Goal: Task Accomplishment & Management: Use online tool/utility

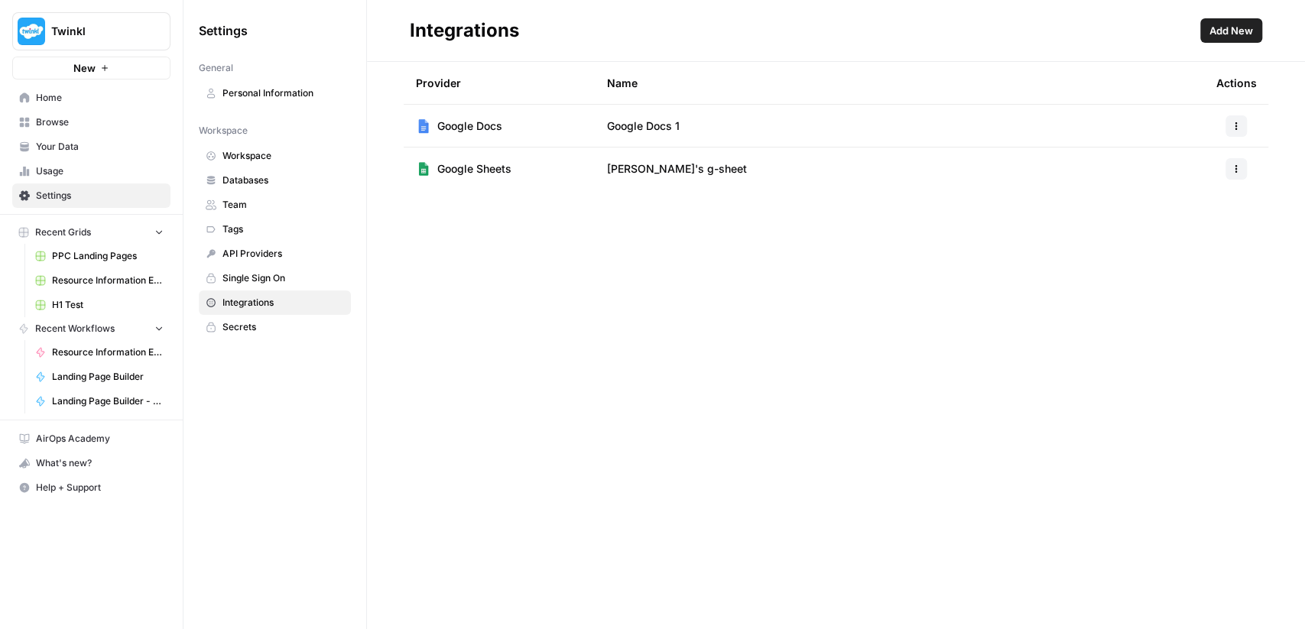
click at [1222, 24] on span "Add New" at bounding box center [1231, 30] width 44 height 15
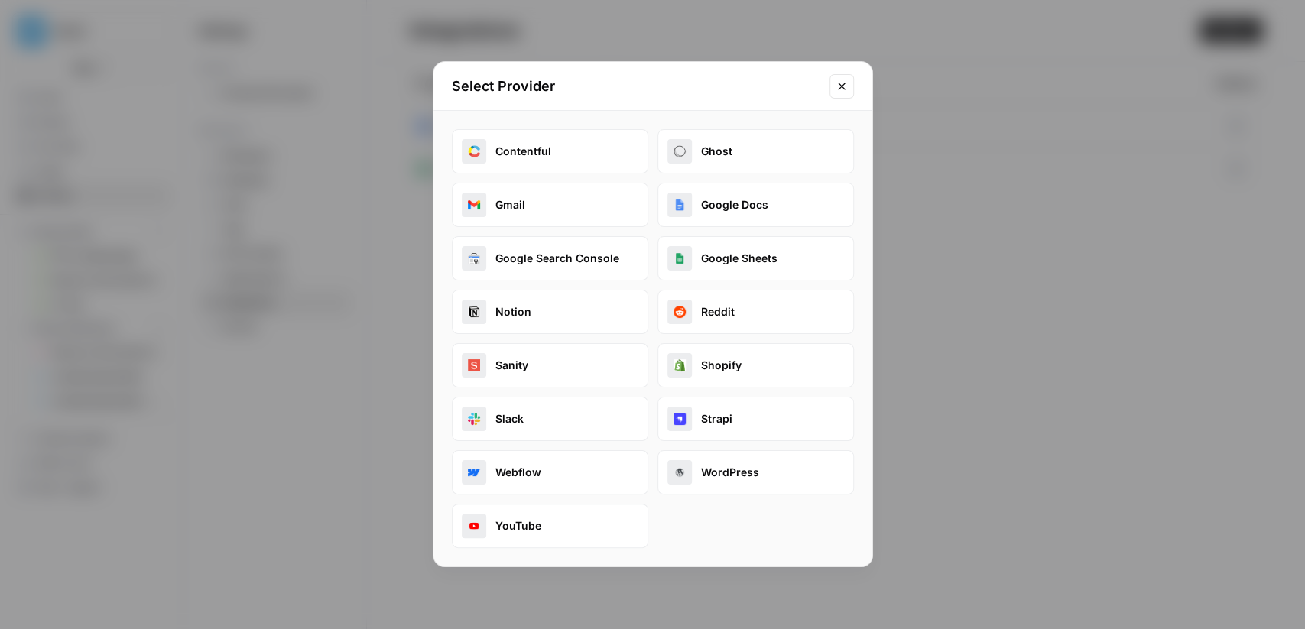
click at [546, 530] on button "YouTube" at bounding box center [550, 526] width 196 height 44
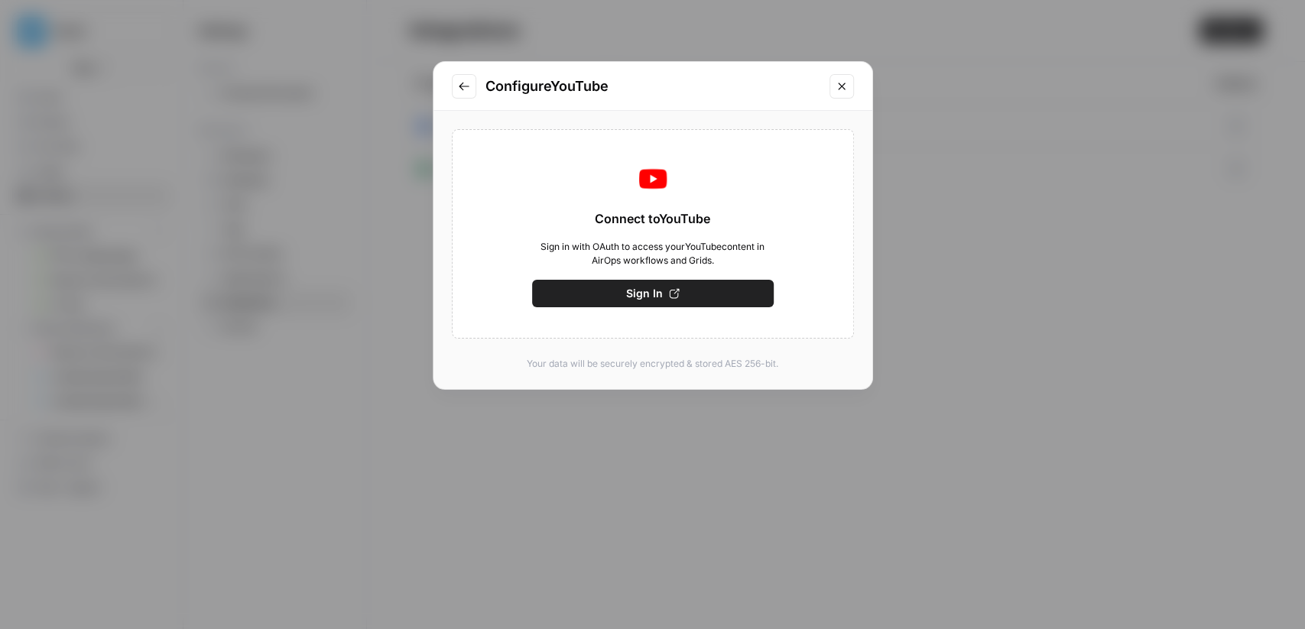
click at [644, 292] on span "Sign In" at bounding box center [644, 293] width 37 height 15
